Goal: Navigation & Orientation: Find specific page/section

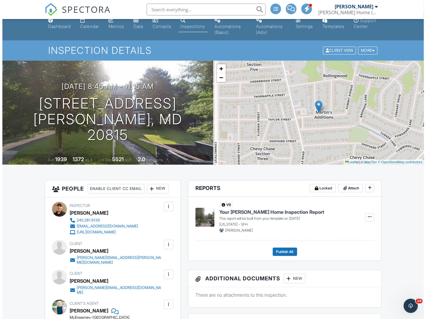
scroll to position [119, 0]
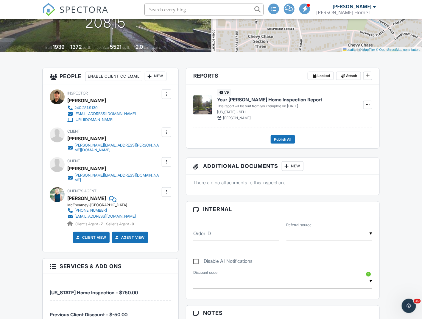
click at [168, 189] on div at bounding box center [166, 192] width 6 height 6
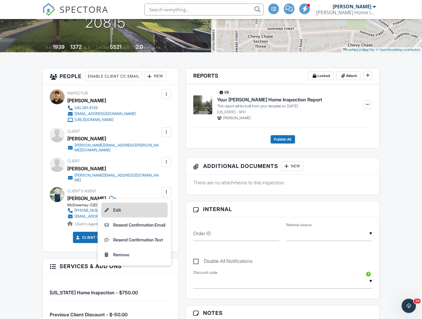
click at [142, 203] on li "Edit" at bounding box center [134, 210] width 66 height 15
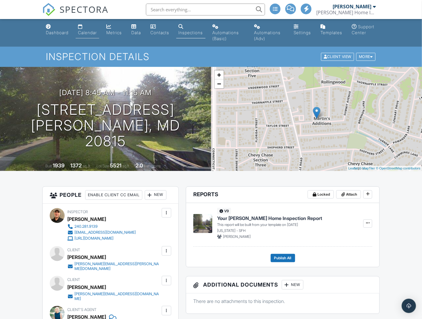
click at [95, 32] on div "Calendar" at bounding box center [87, 32] width 19 height 5
